Goal: Check status: Check status

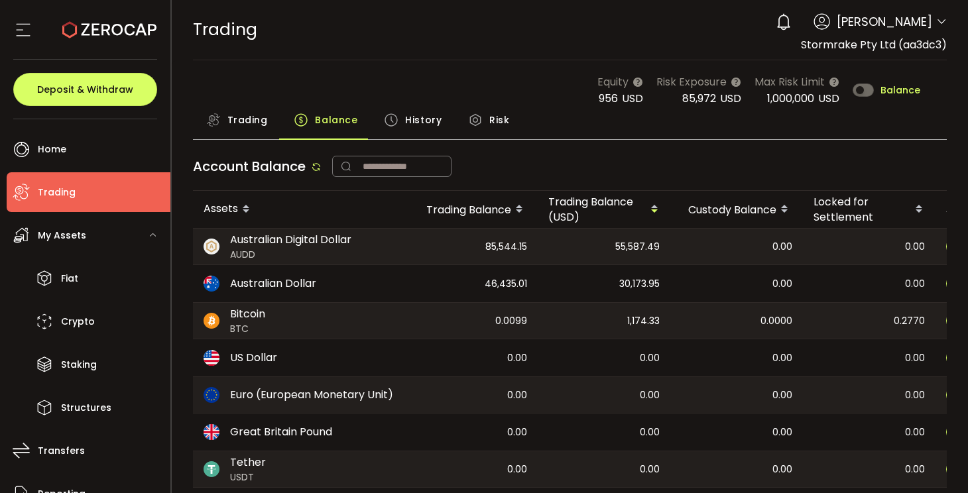
scroll to position [152, 0]
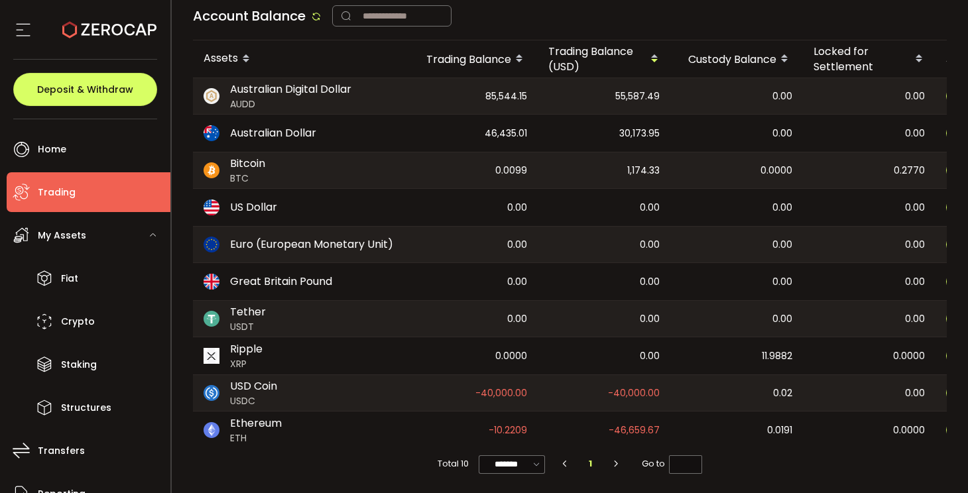
click at [565, 14] on div "Account Balance" at bounding box center [570, 20] width 754 height 42
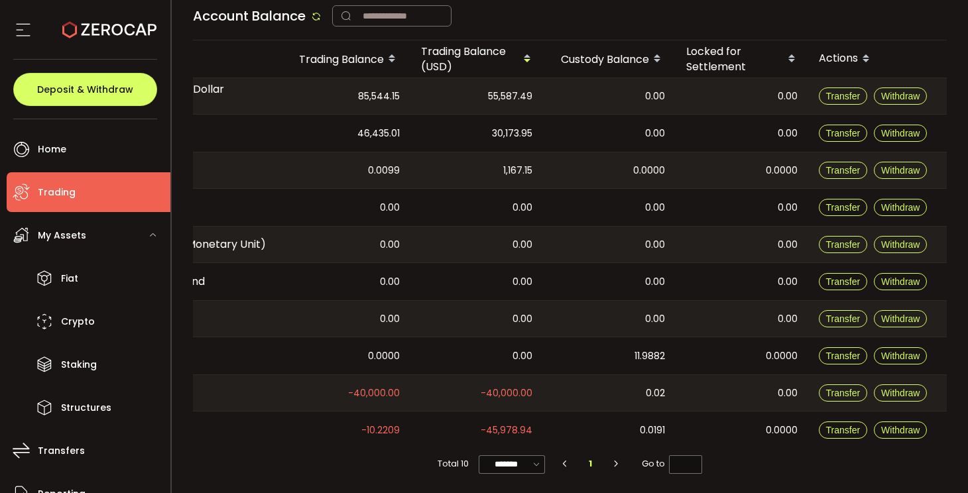
scroll to position [0, 131]
click at [383, 166] on span "0.0099" at bounding box center [384, 170] width 32 height 15
copy span "0.0099"
